Goal: Information Seeking & Learning: Learn about a topic

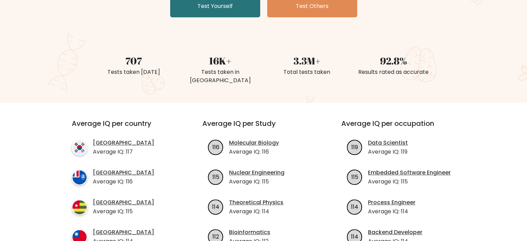
scroll to position [202, 0]
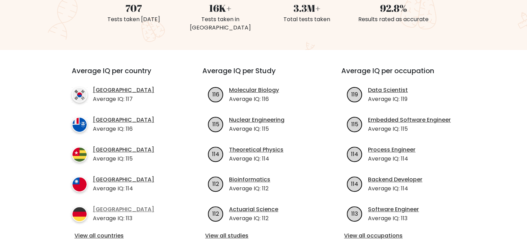
click at [103, 205] on link "[GEOGRAPHIC_DATA]" at bounding box center [123, 209] width 61 height 8
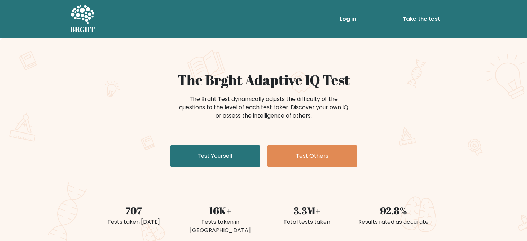
scroll to position [202, 0]
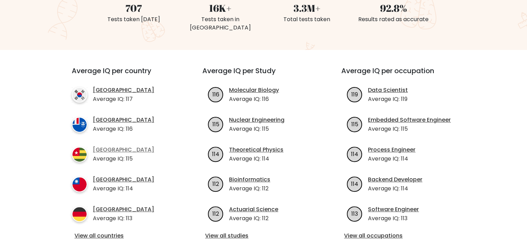
click at [97, 146] on link "[GEOGRAPHIC_DATA]" at bounding box center [123, 150] width 61 height 8
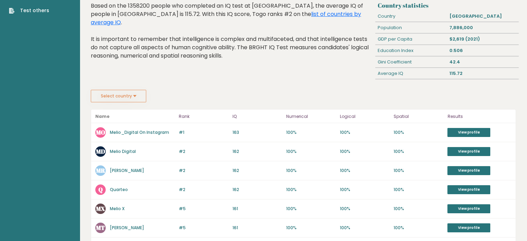
scroll to position [27, 0]
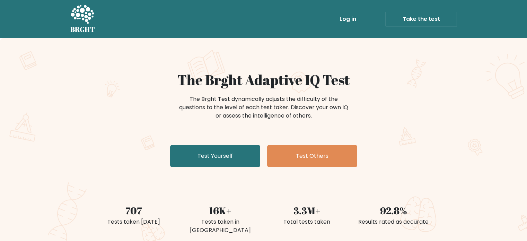
scroll to position [202, 0]
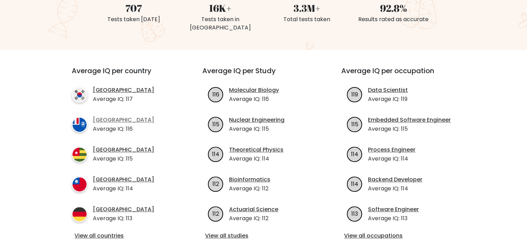
click at [141, 116] on link "[GEOGRAPHIC_DATA]" at bounding box center [123, 120] width 61 height 8
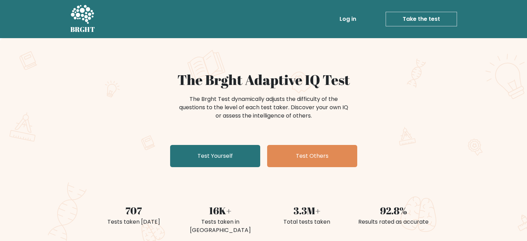
scroll to position [202, 0]
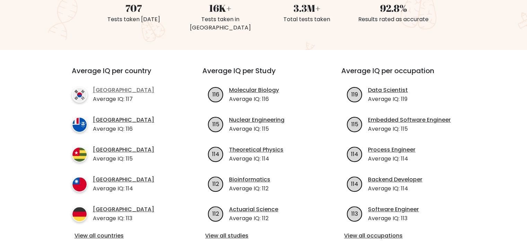
click at [123, 86] on link "[GEOGRAPHIC_DATA]" at bounding box center [123, 90] width 61 height 8
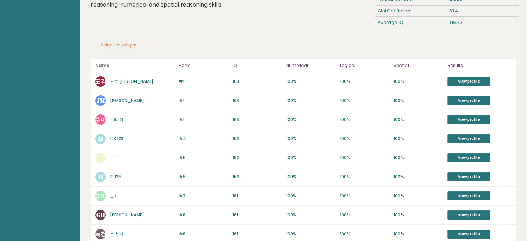
scroll to position [90, 0]
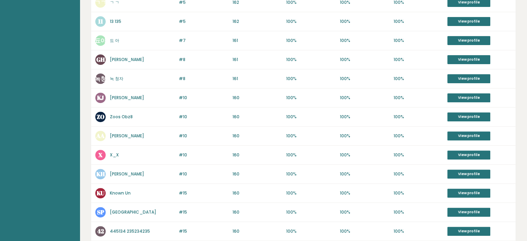
click at [36, 103] on aside "Brght Take the test Test others" at bounding box center [40, 49] width 80 height 588
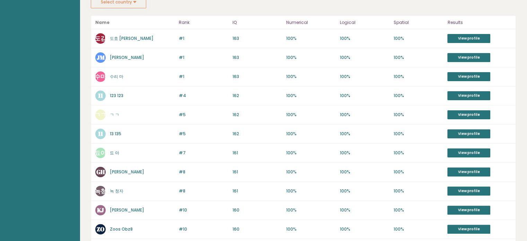
scroll to position [0, 0]
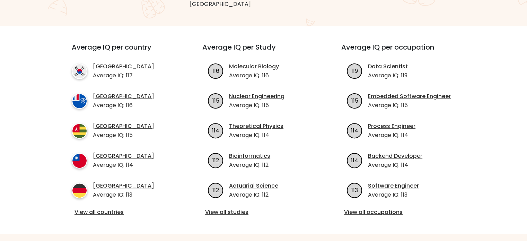
scroll to position [226, 0]
click at [106, 152] on link "[GEOGRAPHIC_DATA]" at bounding box center [123, 156] width 61 height 8
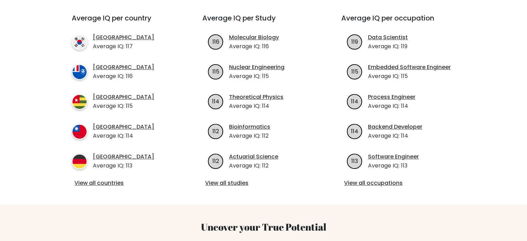
scroll to position [255, 0]
click at [104, 152] on link "[GEOGRAPHIC_DATA]" at bounding box center [123, 156] width 61 height 8
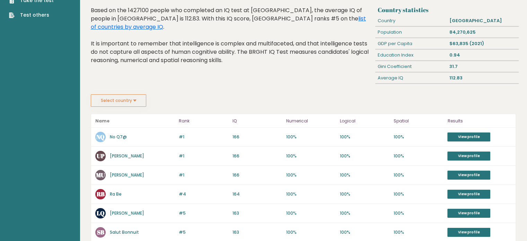
scroll to position [61, 0]
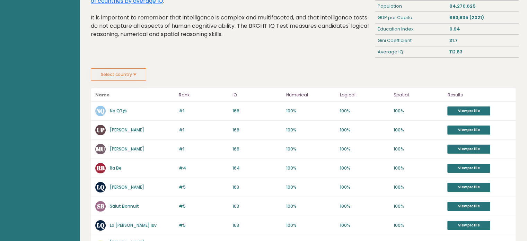
click at [114, 129] on link "[PERSON_NAME]" at bounding box center [127, 130] width 34 height 6
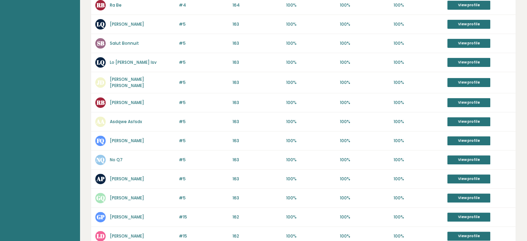
scroll to position [149, 0]
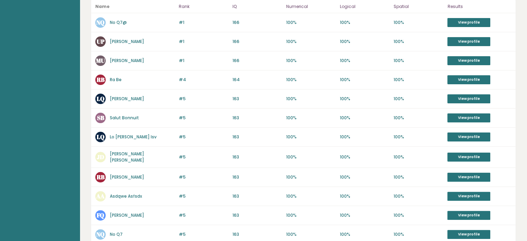
click at [118, 77] on link "Ra Be" at bounding box center [116, 80] width 12 height 6
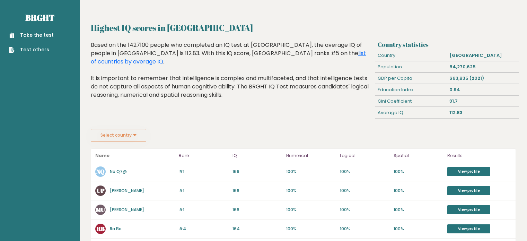
scroll to position [149, 0]
